Goal: Transaction & Acquisition: Purchase product/service

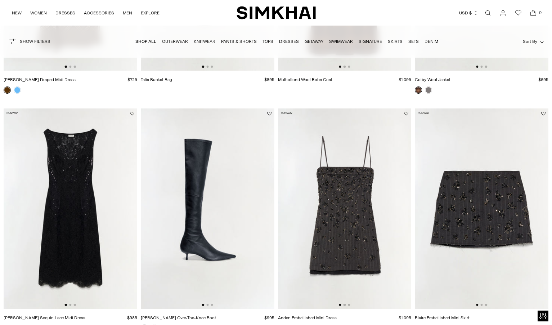
scroll to position [240, 0]
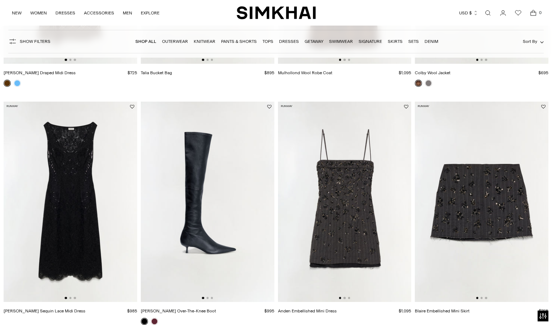
click at [71, 295] on img at bounding box center [70, 201] width 133 height 200
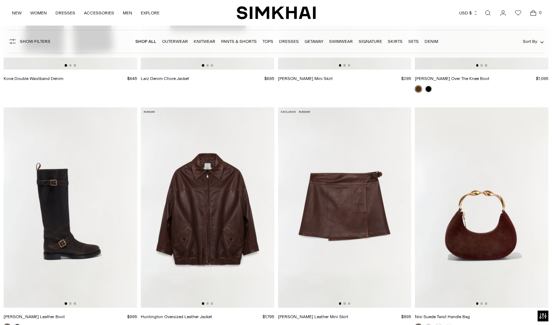
scroll to position [1453, 0]
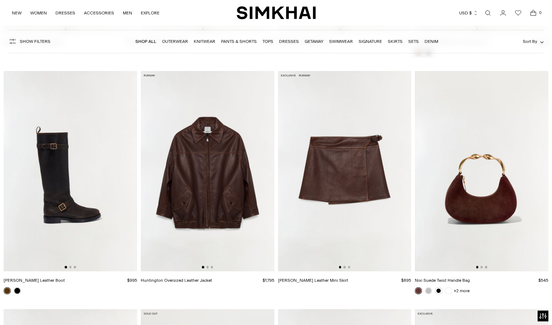
click at [368, 163] on img at bounding box center [344, 171] width 133 height 200
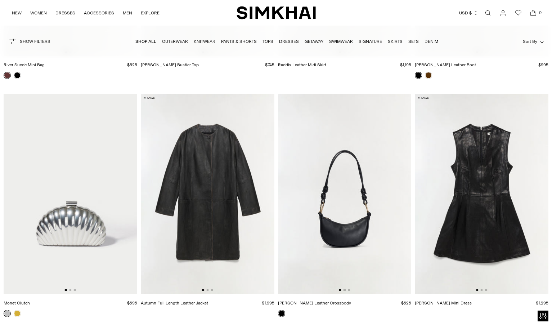
scroll to position [2382, 0]
click at [479, 169] on img at bounding box center [480, 193] width 133 height 200
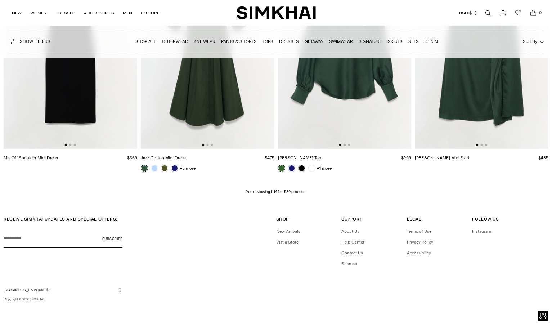
scroll to position [8473, 0]
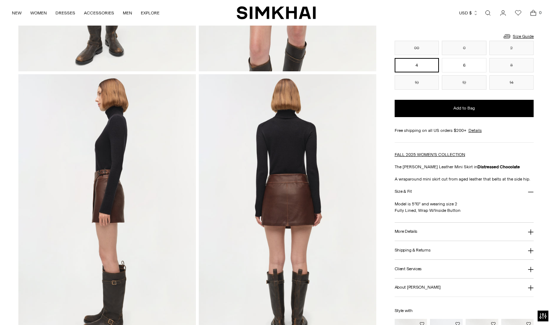
scroll to position [170, 0]
